Goal: Information Seeking & Learning: Learn about a topic

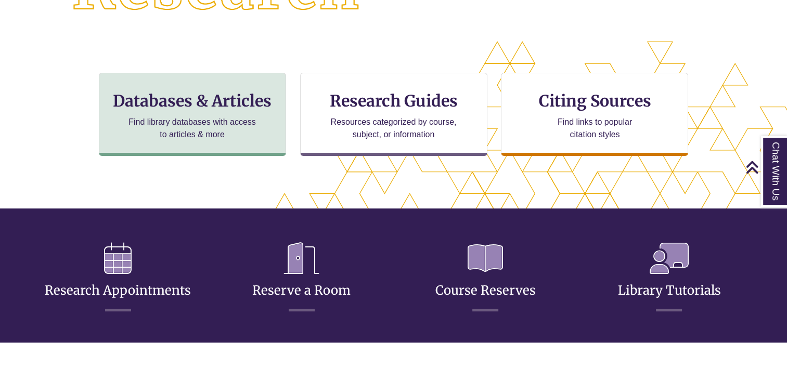
scroll to position [5, 5]
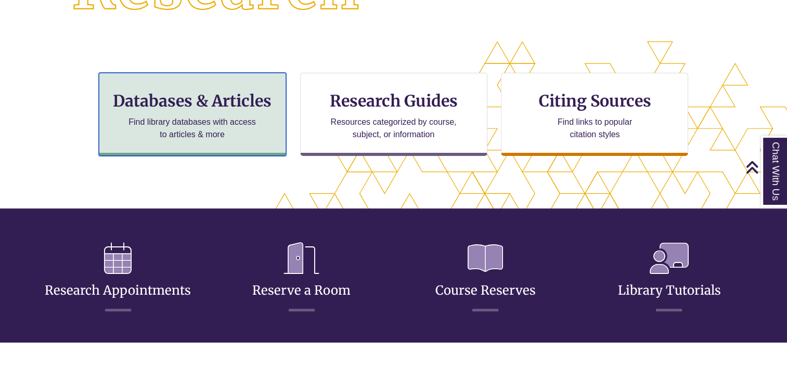
click at [191, 140] on p "Find library databases with access to articles & more" at bounding box center [192, 128] width 136 height 25
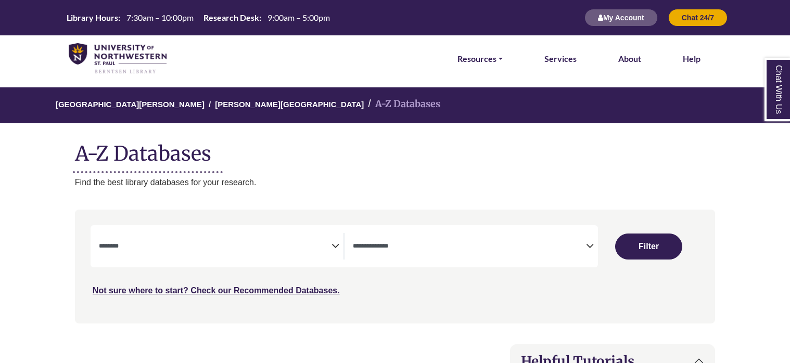
select select "Database Subject Filter"
select select "Database Types Filter"
select select "Database Subject Filter"
select select "Database Types Filter"
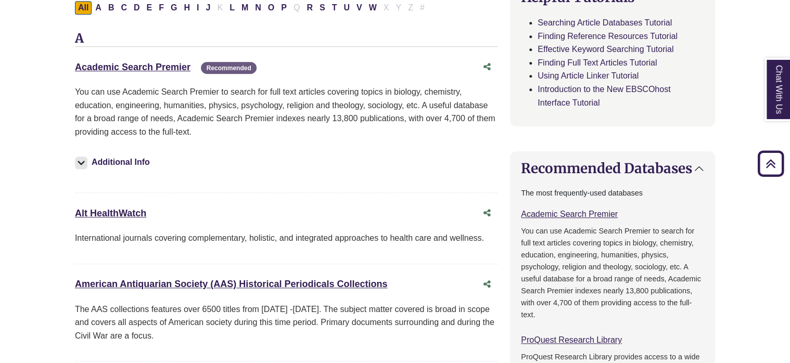
click at [145, 74] on div "Academic Search Premier This link opens in a new window Recommended" at bounding box center [276, 67] width 402 height 15
click at [144, 66] on link "Academic Search Premier This link opens in a new window" at bounding box center [133, 67] width 116 height 10
